Goal: Task Accomplishment & Management: Use online tool/utility

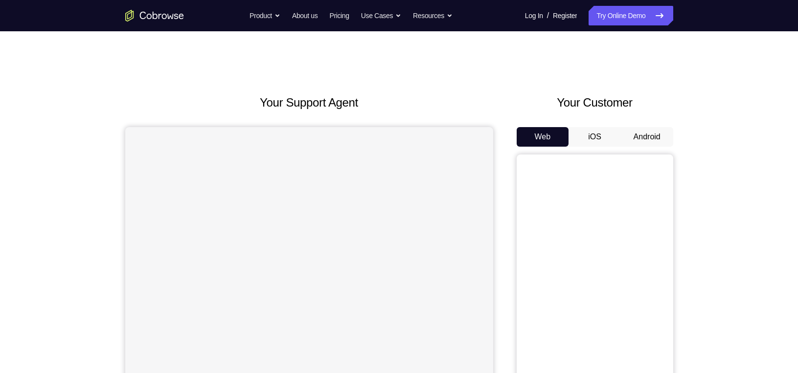
scroll to position [22, 0]
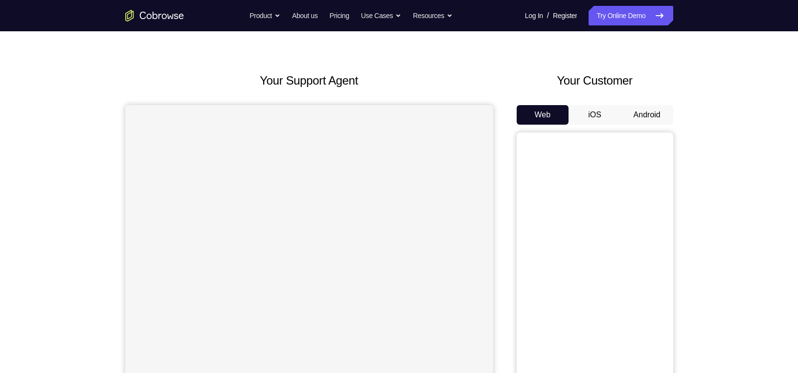
click at [582, 112] on button "iOS" at bounding box center [595, 115] width 52 height 20
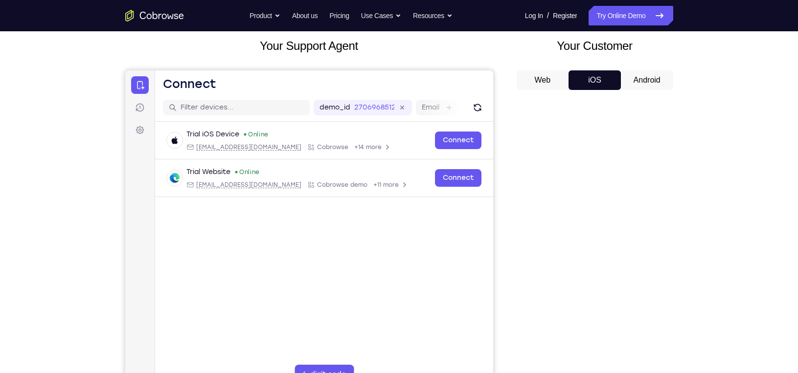
scroll to position [64, 0]
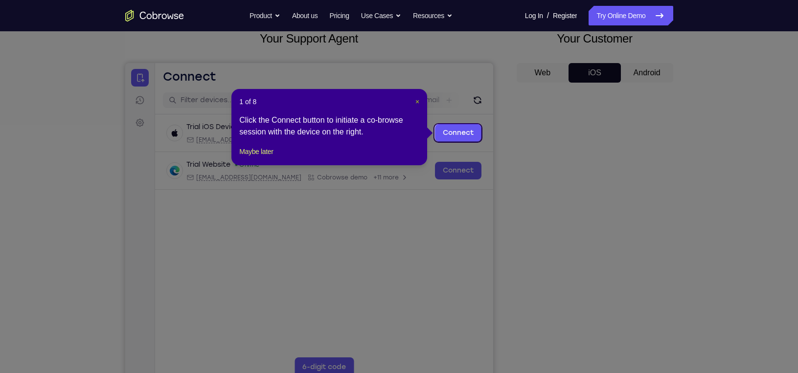
click at [416, 101] on span "×" at bounding box center [418, 102] width 4 height 8
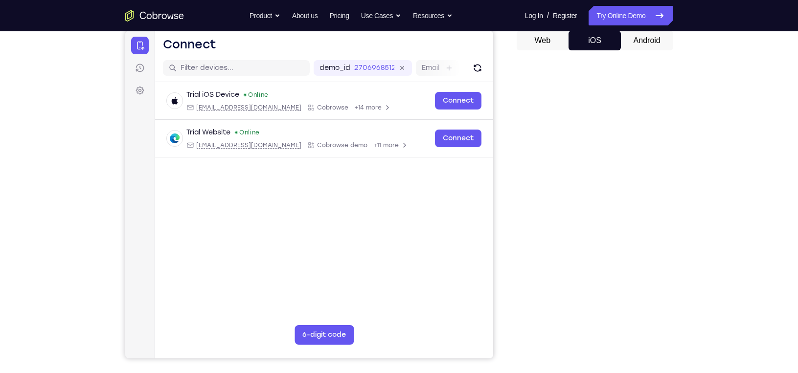
scroll to position [96, 0]
click at [626, 16] on link "Try Online Demo" at bounding box center [631, 16] width 84 height 20
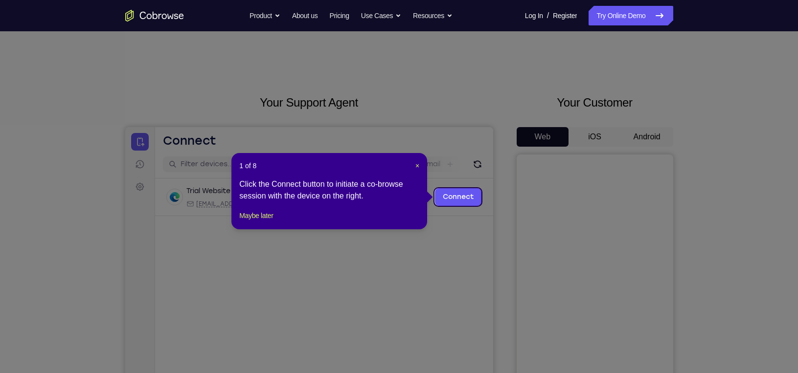
click at [465, 105] on icon at bounding box center [403, 186] width 807 height 373
click at [416, 165] on span "×" at bounding box center [418, 166] width 4 height 8
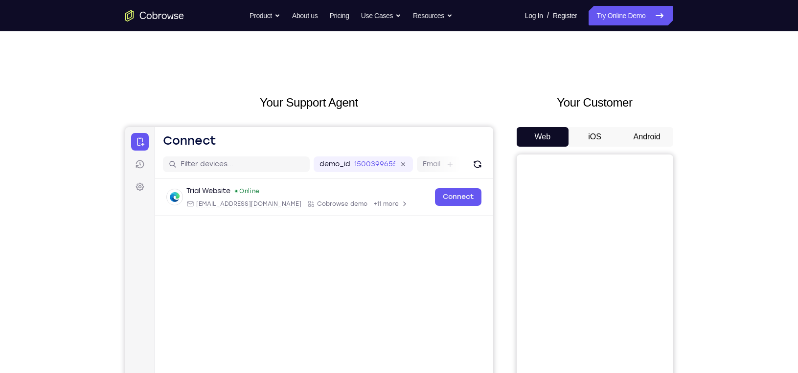
click at [595, 141] on button "iOS" at bounding box center [595, 137] width 52 height 20
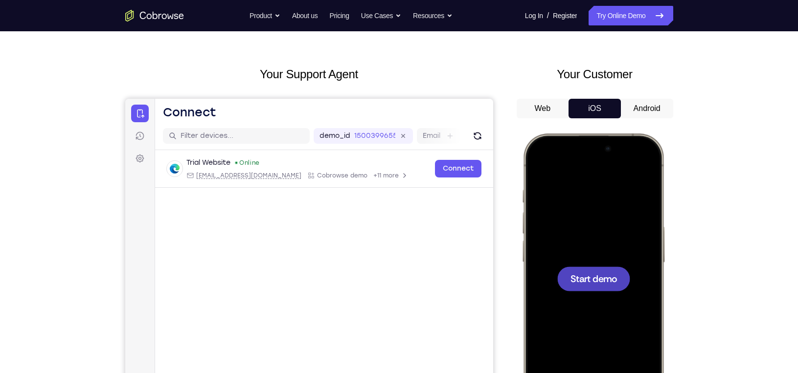
click at [557, 252] on div at bounding box center [593, 278] width 129 height 279
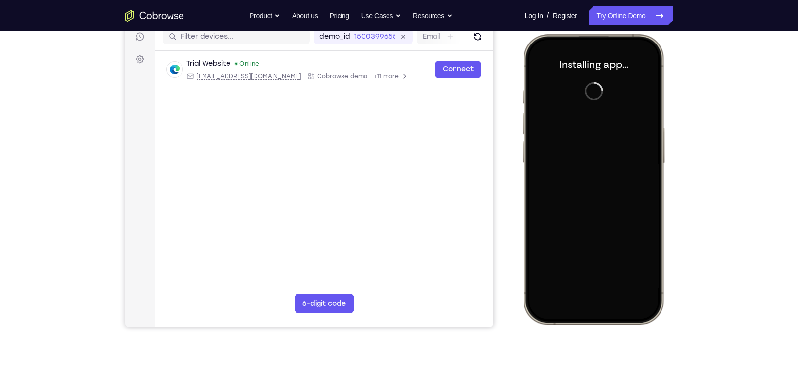
scroll to position [100, 0]
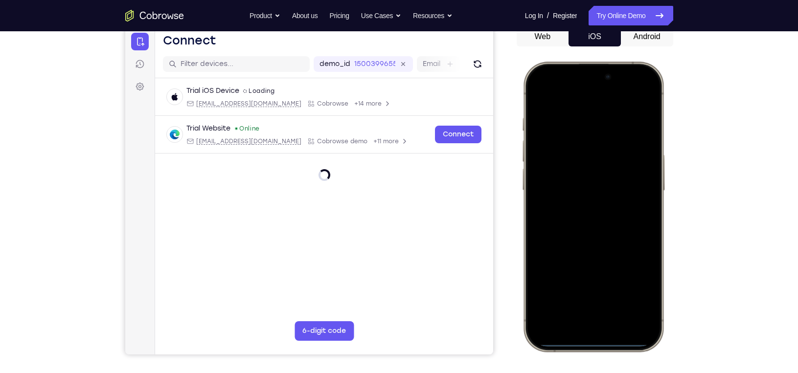
drag, startPoint x: 552, startPoint y: 72, endPoint x: 578, endPoint y: 182, distance: 112.7
click at [578, 182] on div at bounding box center [593, 206] width 129 height 279
drag, startPoint x: 553, startPoint y: 69, endPoint x: 583, endPoint y: 279, distance: 212.6
click at [583, 279] on div at bounding box center [593, 206] width 129 height 279
drag, startPoint x: 581, startPoint y: 225, endPoint x: 591, endPoint y: 315, distance: 90.5
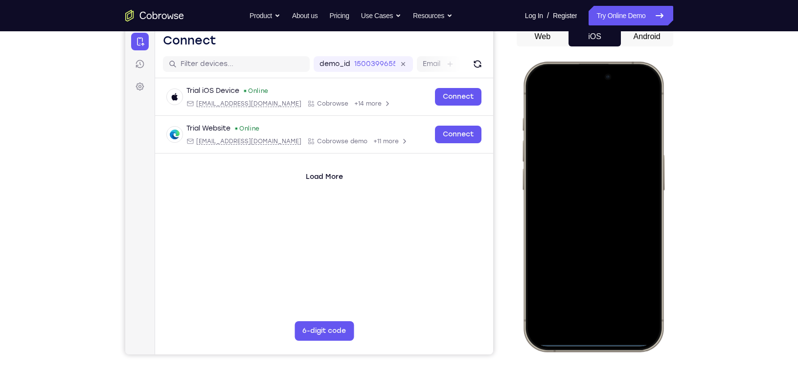
click at [591, 315] on div at bounding box center [593, 206] width 129 height 279
click at [630, 94] on div at bounding box center [593, 206] width 129 height 279
click at [574, 144] on div at bounding box center [593, 206] width 129 height 279
click at [578, 317] on div at bounding box center [593, 206] width 129 height 279
click at [582, 221] on div at bounding box center [593, 206] width 129 height 279
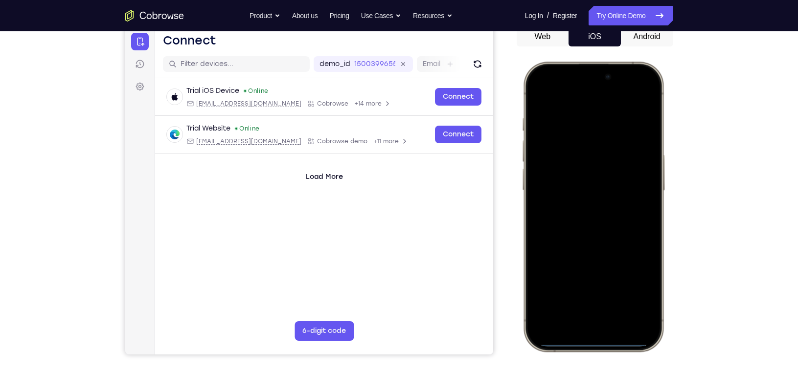
click at [569, 163] on div at bounding box center [593, 206] width 129 height 279
click at [569, 171] on div at bounding box center [593, 206] width 129 height 279
click at [571, 168] on div at bounding box center [593, 206] width 129 height 279
click at [576, 167] on div at bounding box center [593, 206] width 129 height 279
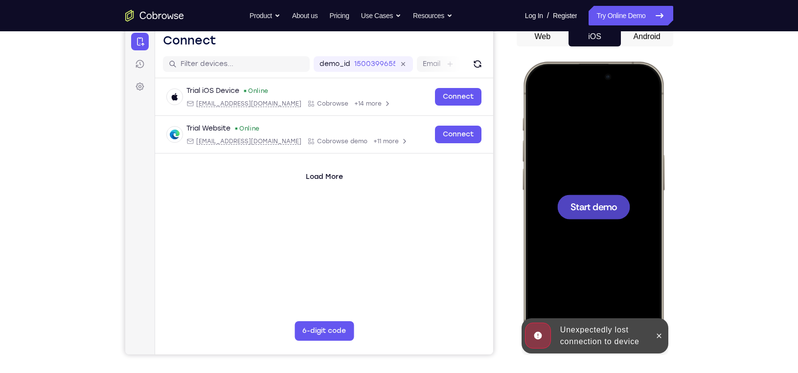
click at [583, 188] on div at bounding box center [593, 206] width 129 height 279
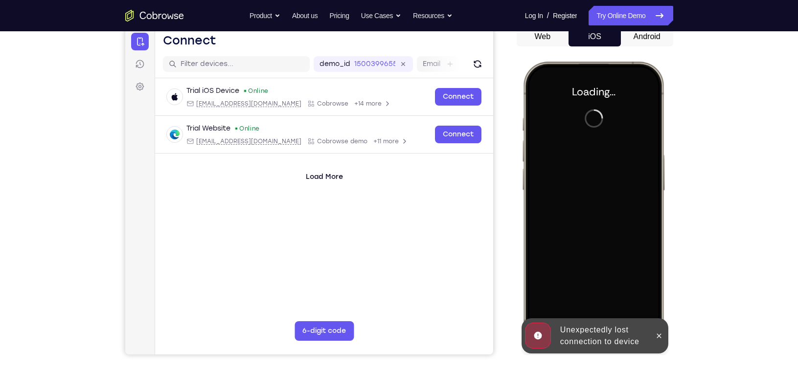
scroll to position [121, 0]
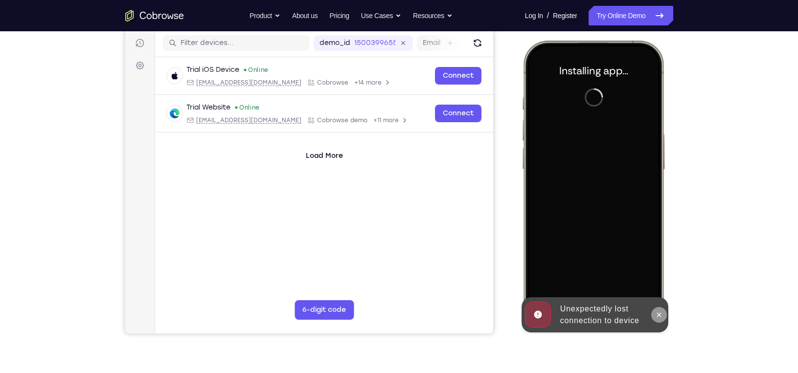
click at [663, 310] on button at bounding box center [659, 315] width 16 height 16
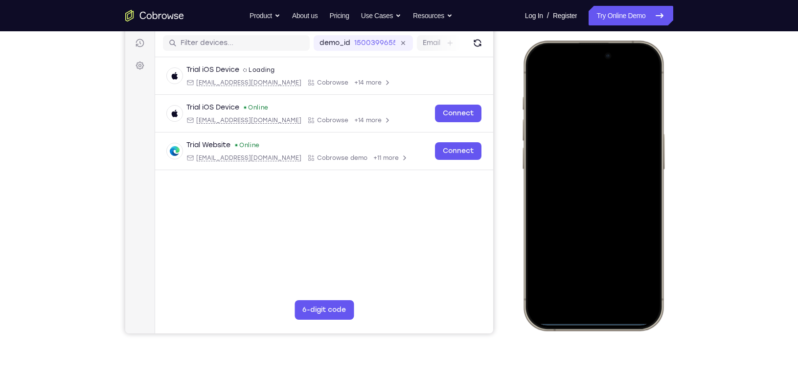
drag, startPoint x: 568, startPoint y: 150, endPoint x: 593, endPoint y: 191, distance: 48.8
click at [593, 191] on div at bounding box center [593, 185] width 129 height 279
drag, startPoint x: 599, startPoint y: 187, endPoint x: 610, endPoint y: 256, distance: 70.4
click at [610, 256] on div at bounding box center [593, 185] width 129 height 279
click at [641, 73] on div at bounding box center [593, 185] width 129 height 279
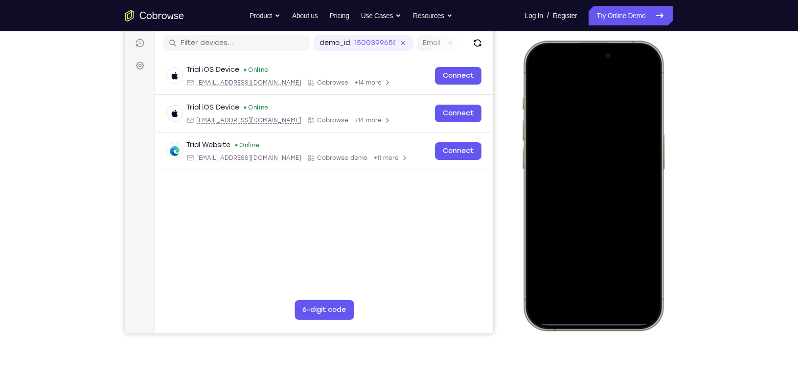
click at [578, 123] on div at bounding box center [593, 185] width 129 height 279
click at [585, 292] on div at bounding box center [593, 185] width 129 height 279
click at [597, 83] on div at bounding box center [593, 185] width 129 height 279
click at [577, 202] on div at bounding box center [593, 185] width 129 height 279
click at [561, 142] on div at bounding box center [593, 185] width 129 height 279
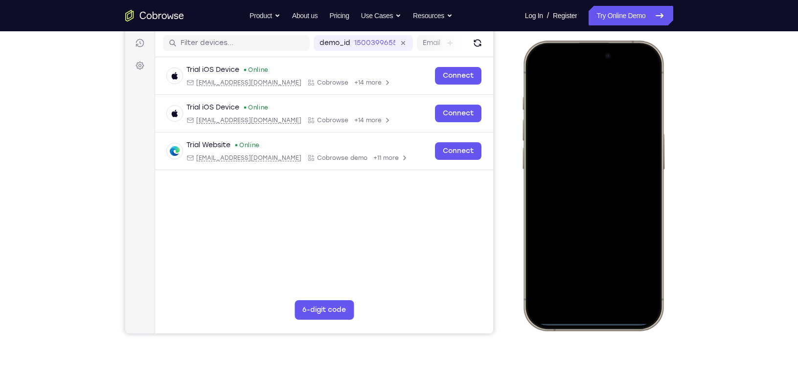
click at [560, 162] on div at bounding box center [593, 185] width 129 height 279
click at [565, 194] on div at bounding box center [593, 185] width 129 height 279
click at [586, 205] on div at bounding box center [593, 185] width 129 height 279
click at [554, 147] on div at bounding box center [593, 185] width 129 height 279
click at [563, 192] on div at bounding box center [593, 185] width 129 height 279
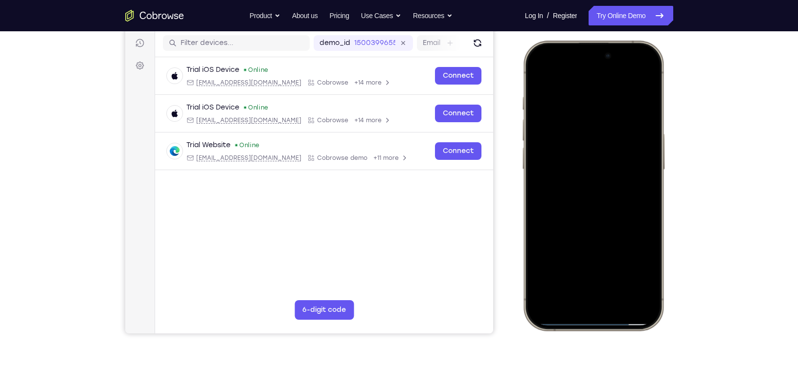
click at [583, 230] on div at bounding box center [593, 185] width 129 height 279
click at [624, 275] on div at bounding box center [593, 185] width 129 height 279
click at [537, 72] on div at bounding box center [593, 185] width 129 height 279
click at [574, 104] on div at bounding box center [593, 185] width 129 height 279
click at [637, 79] on div at bounding box center [593, 185] width 129 height 279
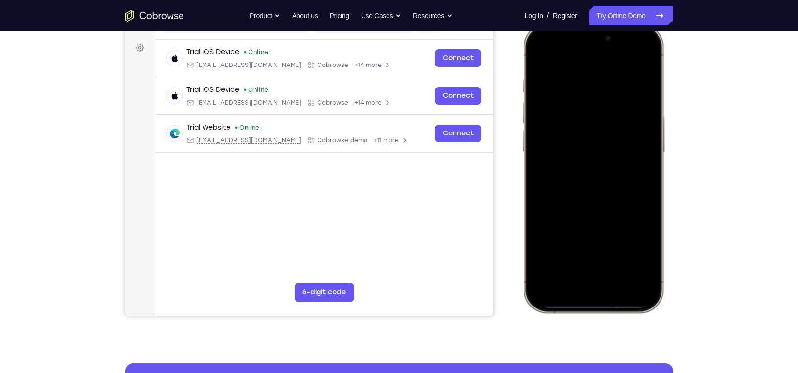
scroll to position [141, 0]
